Goal: Navigation & Orientation: Find specific page/section

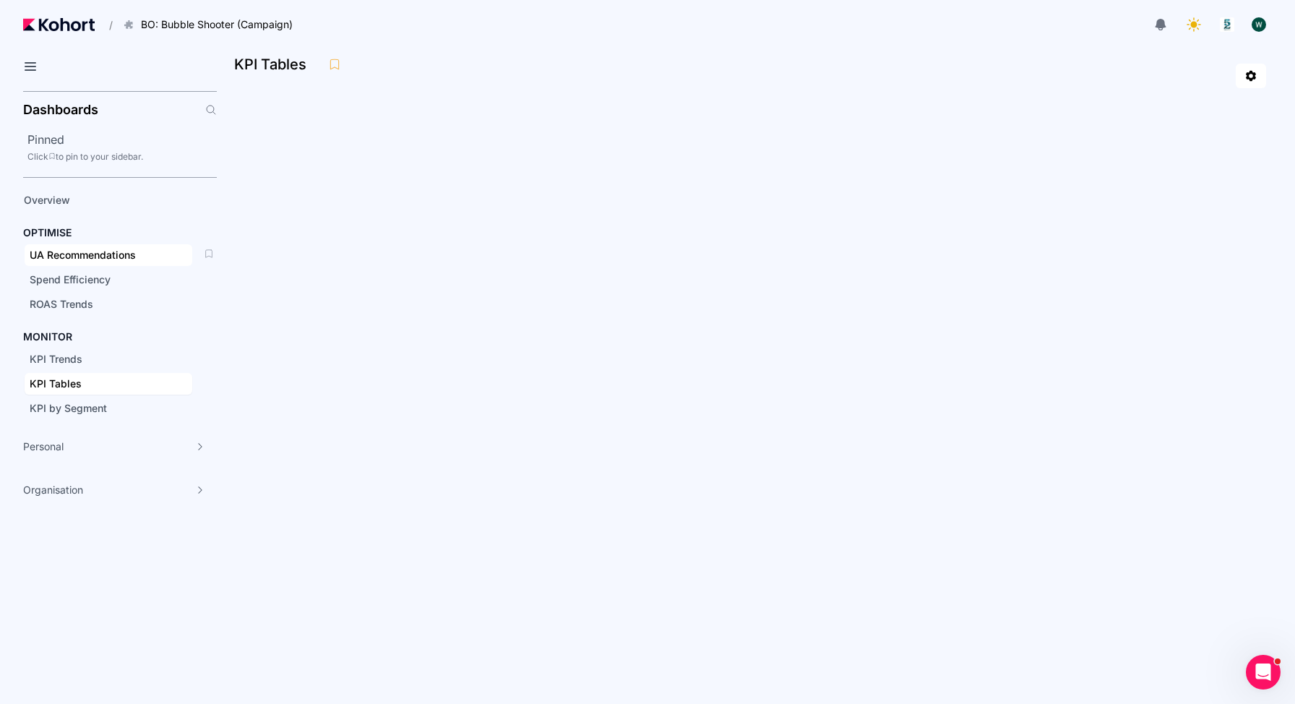
click at [65, 260] on span "UA Recommendations" at bounding box center [83, 255] width 106 height 12
click at [67, 384] on span "KPI Tables" at bounding box center [56, 383] width 52 height 12
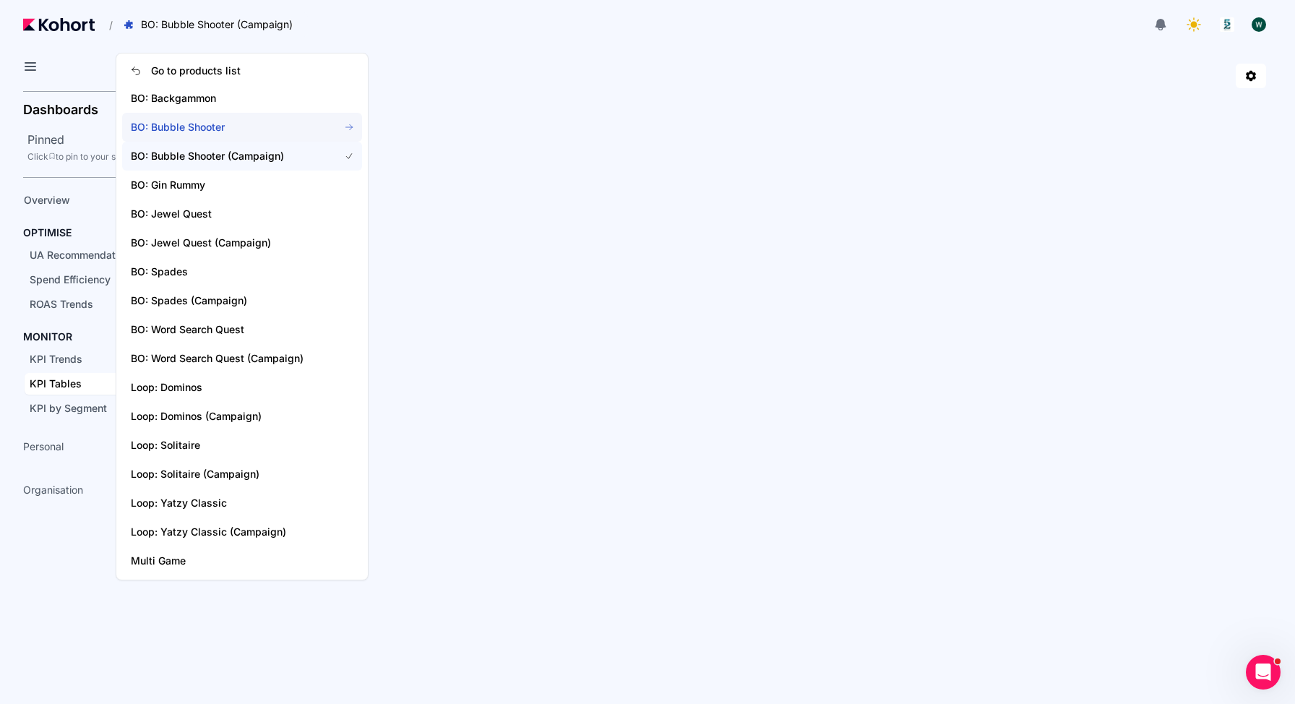
click at [241, 122] on span "BO: Bubble Shooter" at bounding box center [226, 127] width 191 height 14
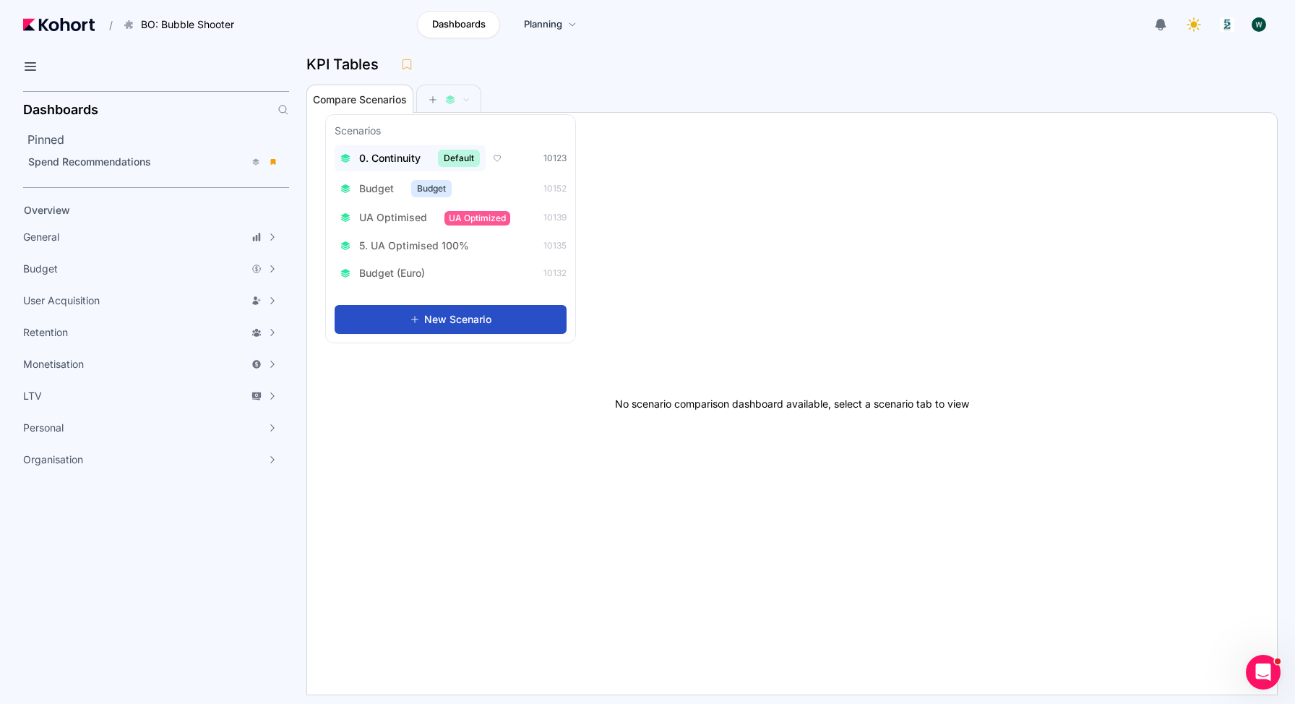
click at [400, 158] on span "0. Continuity" at bounding box center [389, 158] width 61 height 14
